Goal: Task Accomplishment & Management: Complete application form

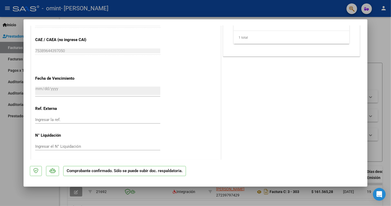
scroll to position [367, 0]
click at [372, 44] on div at bounding box center [195, 103] width 391 height 206
type input "$ 0,00"
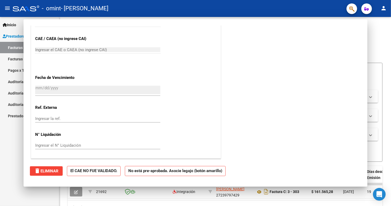
scroll to position [302, 0]
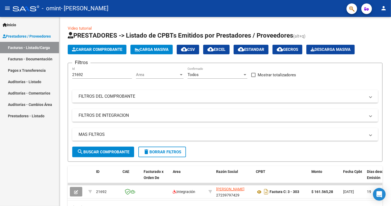
click at [30, 46] on link "Facturas - Listado/Carga" at bounding box center [29, 47] width 59 height 11
click at [91, 49] on span "Cargar Comprobante" at bounding box center [97, 49] width 50 height 5
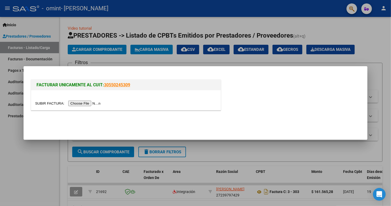
click at [96, 104] on input "file" at bounding box center [68, 103] width 67 height 6
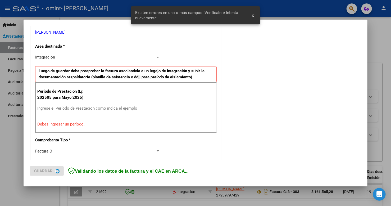
scroll to position [117, 0]
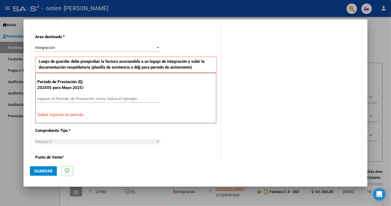
click at [156, 48] on div at bounding box center [157, 47] width 3 height 1
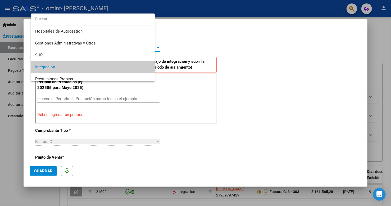
scroll to position [20, 0]
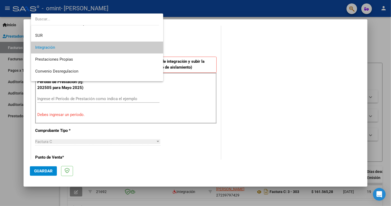
click at [132, 44] on span "Integración" at bounding box center [97, 47] width 124 height 12
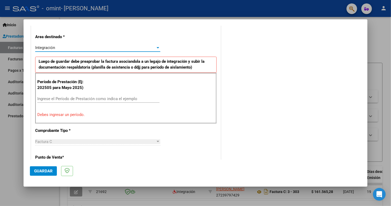
click at [207, 50] on div "CUIT * 27-23979742-9 Ingresar CUIT ANALISIS PRESTADOR [PERSON_NAME] [PERSON_NAM…" at bounding box center [125, 180] width 189 height 411
click at [65, 98] on input "Ingrese el Período de Prestación como indica el ejemplo" at bounding box center [98, 98] width 122 height 5
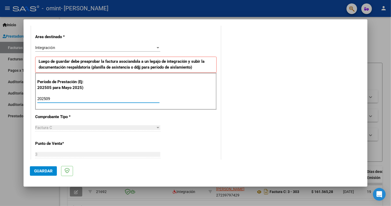
type input "202509"
click at [206, 130] on div "CUIT * 27-23979742-9 Ingresar CUIT ANALISIS PRESTADOR [PERSON_NAME] [PERSON_NAM…" at bounding box center [125, 174] width 189 height 398
click at [180, 137] on div "CUIT * 27-23979742-9 Ingresar CUIT ANALISIS PRESTADOR [PERSON_NAME] [PERSON_NAM…" at bounding box center [125, 174] width 189 height 398
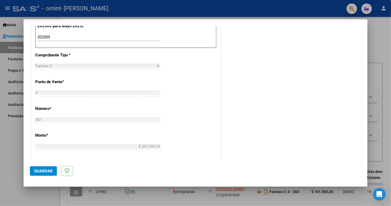
scroll to position [180, 0]
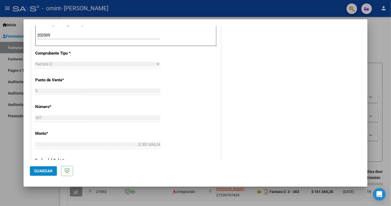
click at [157, 64] on div at bounding box center [157, 63] width 3 height 1
click at [144, 63] on div "Factura C" at bounding box center [95, 64] width 120 height 5
click at [200, 120] on div "CUIT * 27-23979742-9 Ingresar CUIT ANALISIS PRESTADOR [PERSON_NAME] [PERSON_NAM…" at bounding box center [125, 111] width 189 height 398
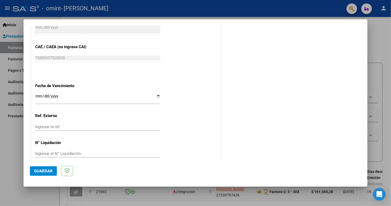
scroll to position [328, 0]
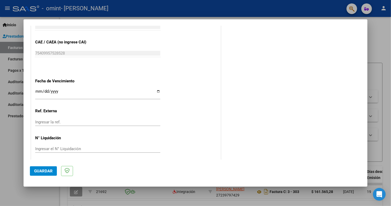
click at [156, 90] on input "Ingresar la fecha" at bounding box center [97, 93] width 125 height 8
type input "[DATE]"
click at [42, 173] on span "Guardar" at bounding box center [43, 170] width 18 height 5
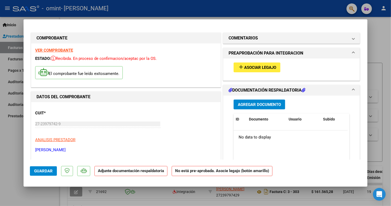
click at [250, 104] on span "Agregar Documento" at bounding box center [259, 104] width 43 height 5
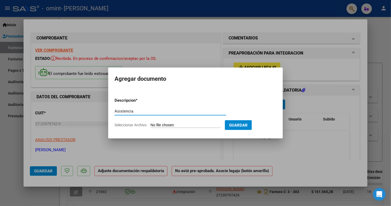
type input "Asistencia"
click at [247, 124] on span "Guardar" at bounding box center [238, 125] width 18 height 5
click at [190, 122] on form "Descripcion * Asistencia Escriba aquí una descripcion Seleccionar Archivo Guard…" at bounding box center [195, 112] width 162 height 39
click at [139, 123] on span "Seleccionar Archivo" at bounding box center [130, 125] width 32 height 4
click at [150, 123] on input "Seleccionar Archivo" at bounding box center [185, 125] width 70 height 5
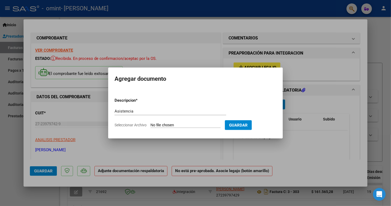
type input "C:\fakepath\Asistencia setiembre 2025 [GEOGRAPHIC_DATA][PERSON_NAME].pdf"
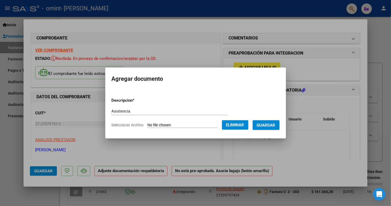
click at [275, 125] on span "Guardar" at bounding box center [266, 125] width 18 height 5
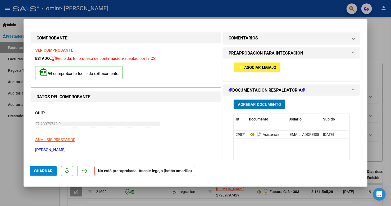
click at [258, 68] on span "Asociar Legajo" at bounding box center [260, 67] width 32 height 5
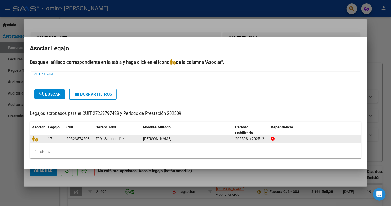
click at [72, 136] on div "20523574508" at bounding box center [77, 139] width 23 height 6
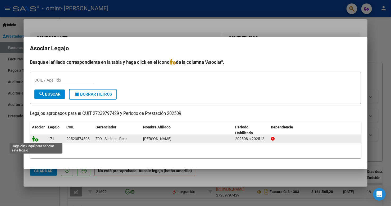
click at [36, 138] on icon at bounding box center [35, 139] width 6 height 6
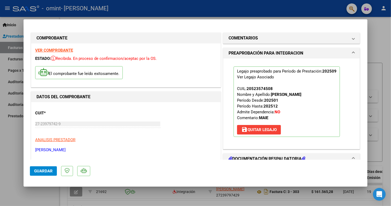
click at [198, 136] on div "CUIT * 27-23979742-9 Ingresar CUIT ANALISIS PRESTADOR [PERSON_NAME] [PERSON_NAM…" at bounding box center [125, 129] width 181 height 47
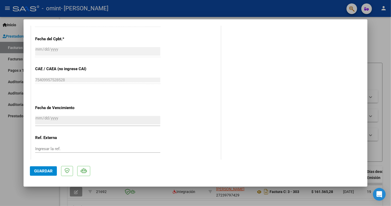
scroll to position [317, 0]
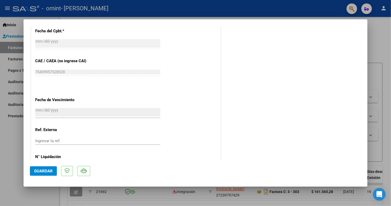
click at [37, 169] on span "Guardar" at bounding box center [43, 170] width 18 height 5
click at [380, 74] on div at bounding box center [195, 103] width 391 height 206
type input "$ 0,00"
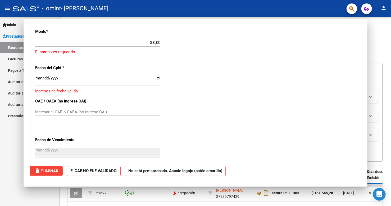
scroll to position [354, 0]
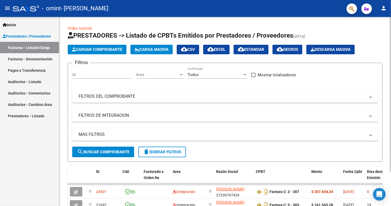
click at [62, 184] on div "Video tutorial PRESTADORES -> Listado de CPBTs Emitidos por Prestadores / Prove…" at bounding box center [224, 130] width 331 height 226
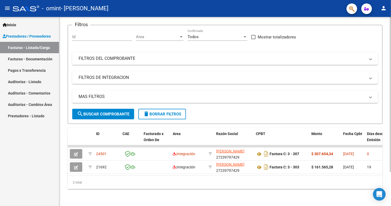
scroll to position [41, 0]
